Goal: Complete application form

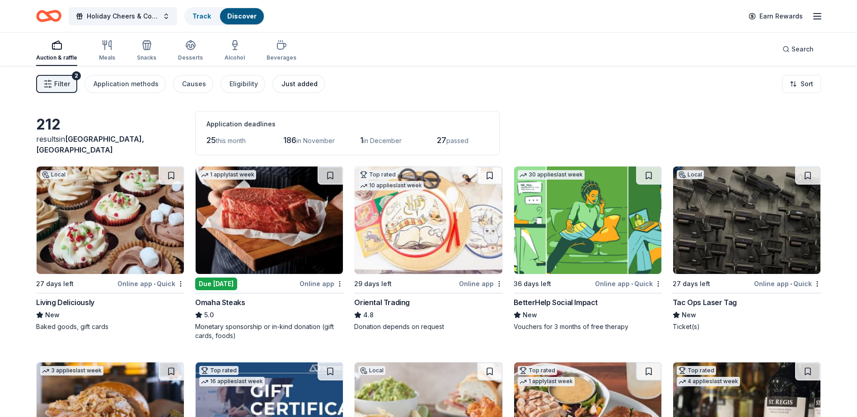
click at [304, 81] on div "Just added" at bounding box center [299, 84] width 36 height 11
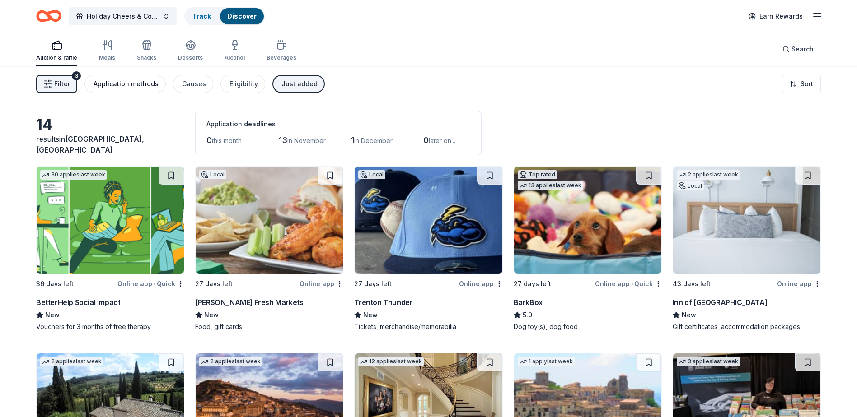
click at [122, 85] on div "Application methods" at bounding box center [126, 84] width 65 height 11
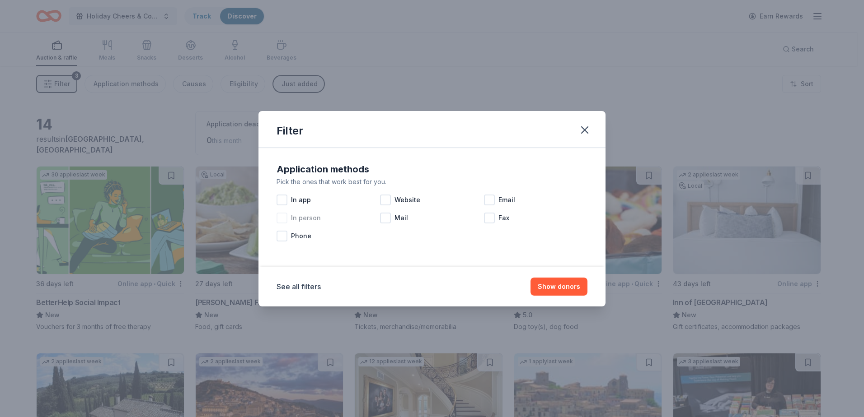
drag, startPoint x: 283, startPoint y: 200, endPoint x: 376, endPoint y: 215, distance: 94.3
click at [285, 199] on div at bounding box center [281, 200] width 11 height 11
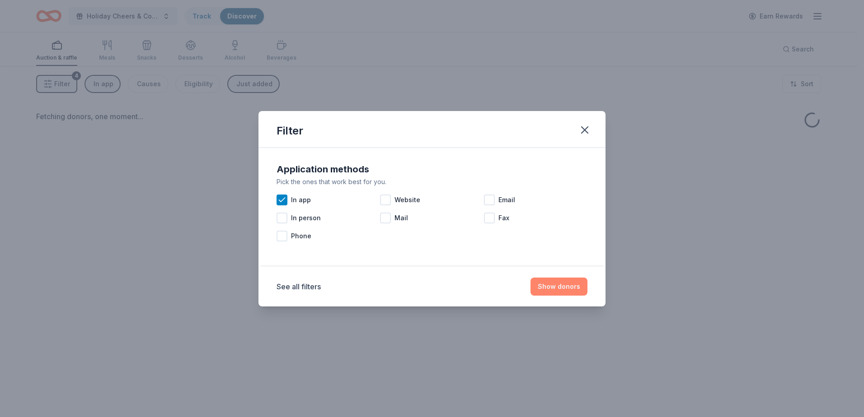
click at [563, 286] on button "Show donors" at bounding box center [558, 287] width 57 height 18
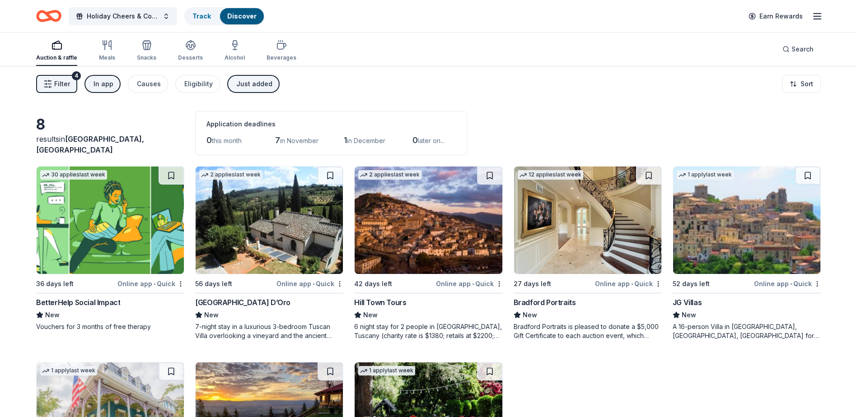
click at [255, 90] on button "Just added" at bounding box center [253, 84] width 52 height 18
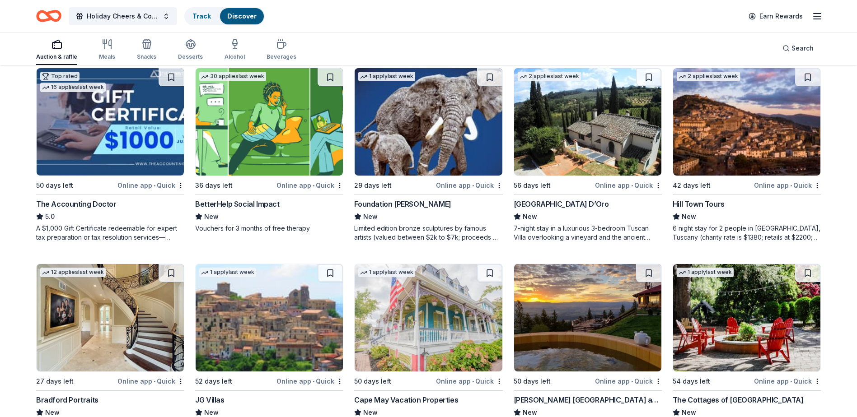
scroll to position [137, 0]
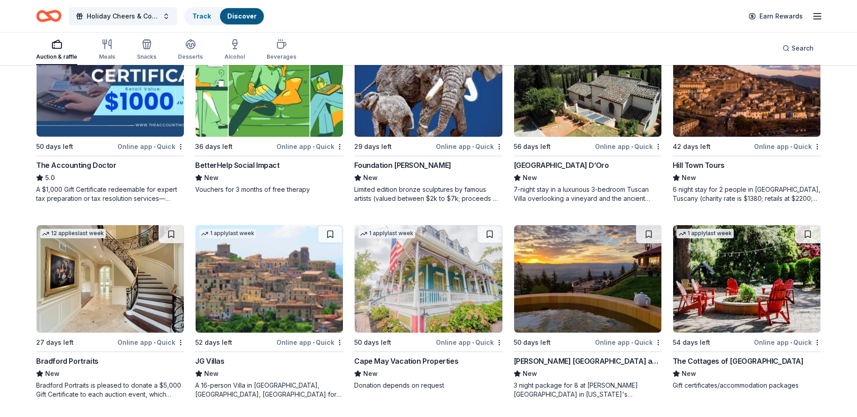
click at [417, 365] on div "Cape May Vacation Properties" at bounding box center [406, 361] width 104 height 11
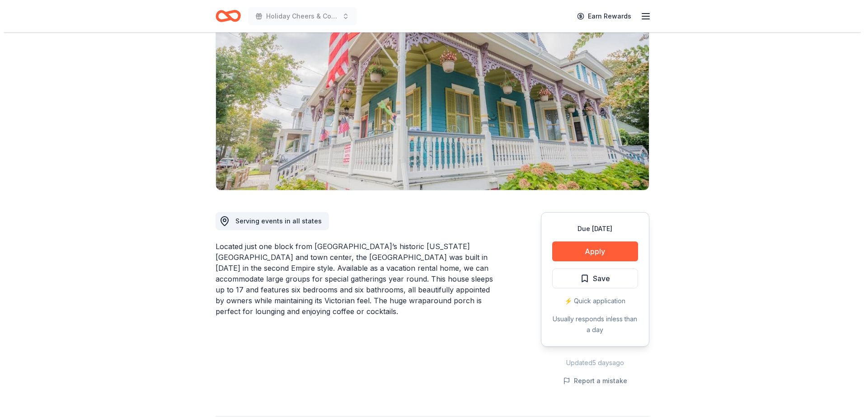
scroll to position [90, 0]
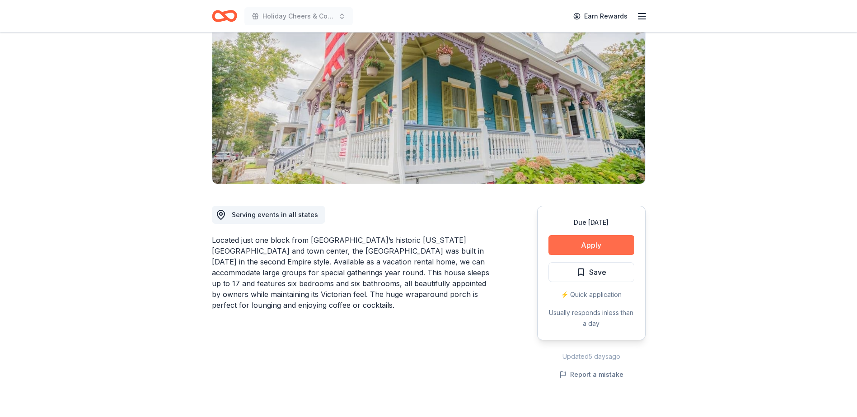
click at [603, 246] on button "Apply" at bounding box center [591, 245] width 86 height 20
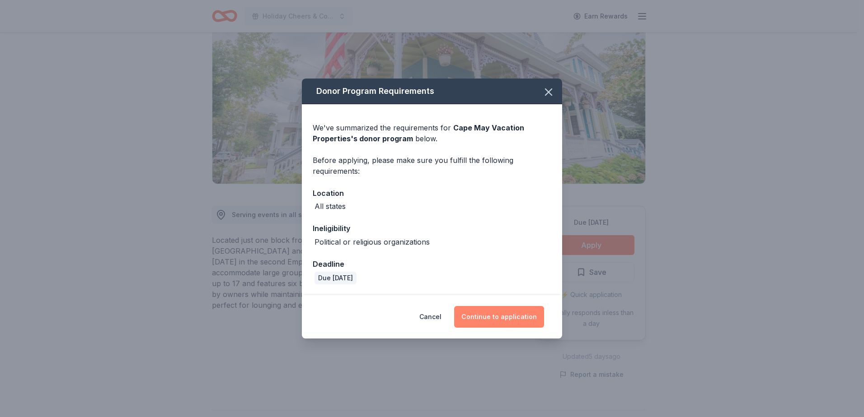
click at [497, 317] on button "Continue to application" at bounding box center [499, 317] width 90 height 22
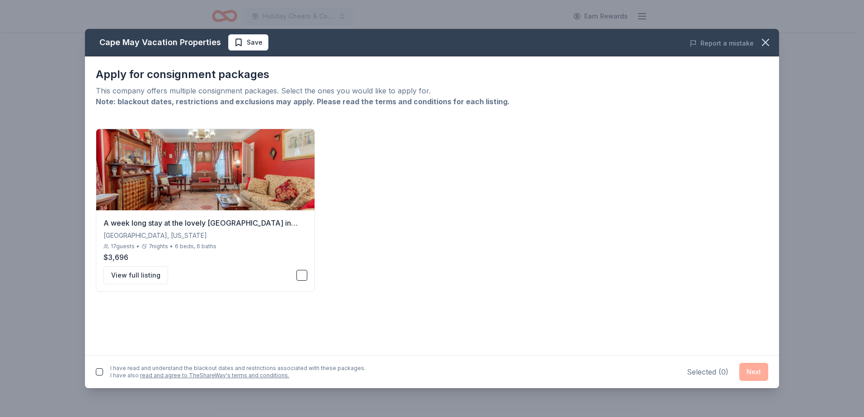
drag, startPoint x: 566, startPoint y: 261, endPoint x: 528, endPoint y: 270, distance: 38.6
click at [557, 263] on div "A week long stay at the lovely [GEOGRAPHIC_DATA] in [GEOGRAPHIC_DATA], [US_STAT…" at bounding box center [432, 211] width 672 height 164
click at [301, 274] on button "button" at bounding box center [301, 275] width 11 height 11
click at [755, 376] on button "Next" at bounding box center [753, 372] width 29 height 18
click at [753, 371] on button "Next" at bounding box center [753, 370] width 29 height 18
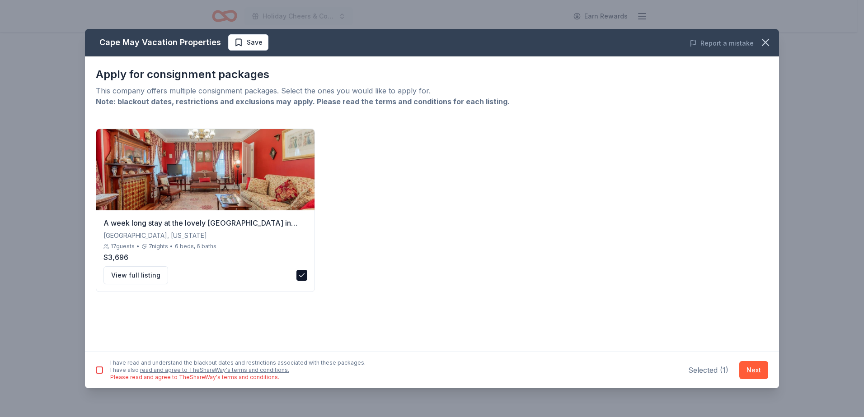
click at [100, 370] on button "button" at bounding box center [99, 370] width 7 height 7
click at [752, 372] on button "Next" at bounding box center [753, 370] width 29 height 18
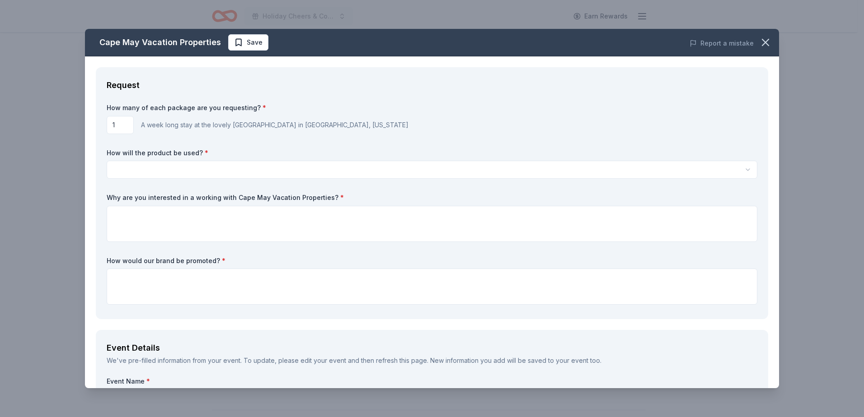
scroll to position [0, 0]
click at [238, 170] on html "Holiday Cheers & Connections for Giving Tuesday Earn Rewards Due in 50 days Sha…" at bounding box center [432, 208] width 864 height 417
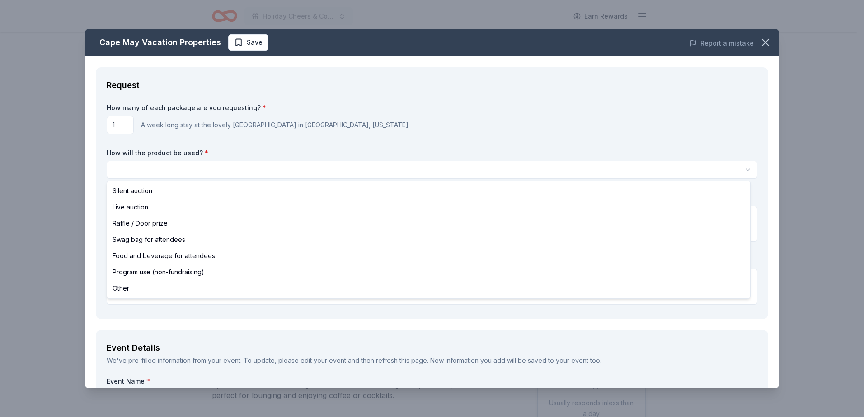
select select "raffleDoorPrize"
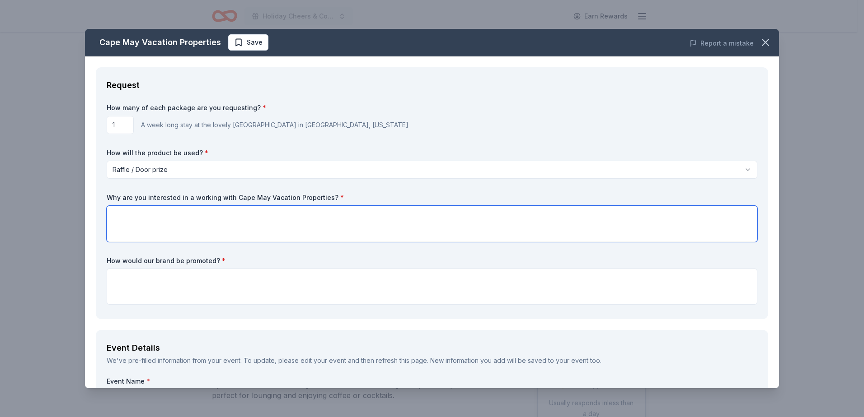
click at [167, 215] on textarea at bounding box center [432, 224] width 651 height 36
type textarea "We are a small local non-profit organization, that cares for individuals with A…"
